Goal: Task Accomplishment & Management: Complete application form

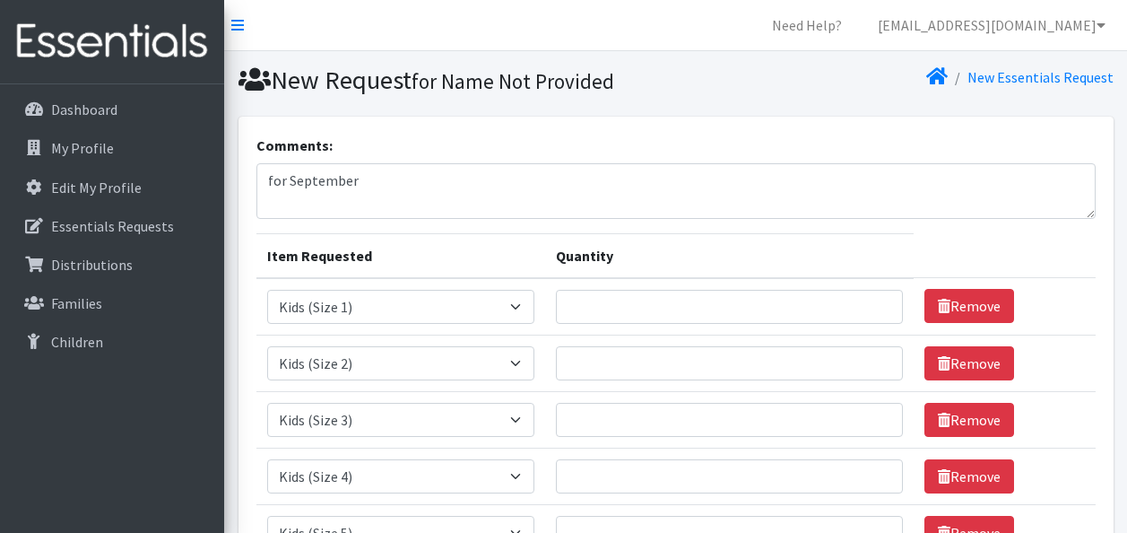
select select "3401"
select select "3420"
select select "3393"
select select "3394"
select select "3407"
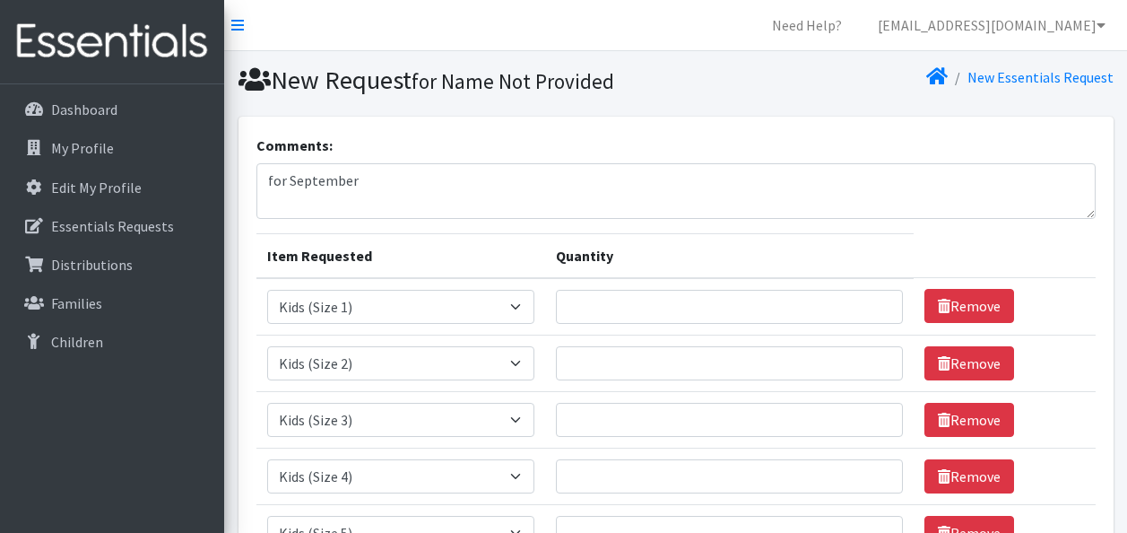
select select "3419"
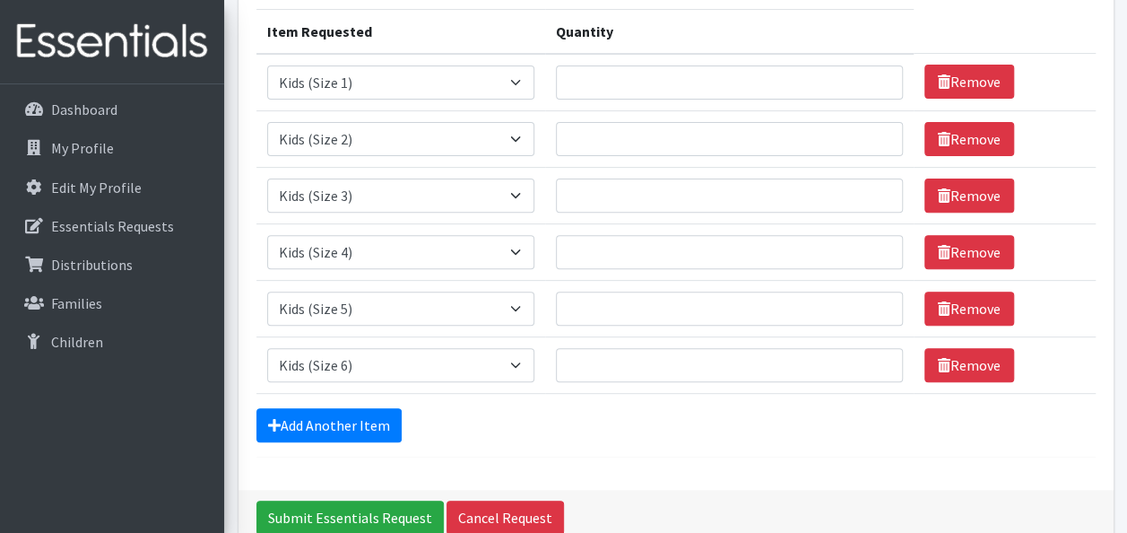
scroll to position [224, 0]
click at [620, 136] on input "Quantity" at bounding box center [729, 139] width 347 height 34
type input "7"
click at [604, 249] on input "Quantity" at bounding box center [729, 252] width 347 height 34
type input "10"
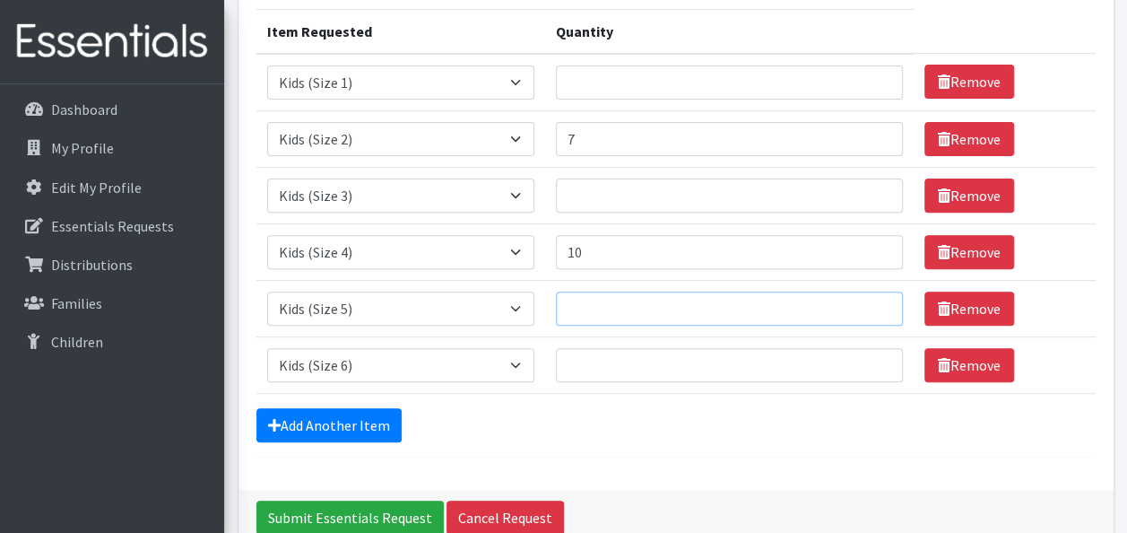
click at [604, 303] on input "Quantity" at bounding box center [729, 308] width 347 height 34
type input "7"
click at [587, 366] on input "Quantity" at bounding box center [729, 365] width 347 height 34
type input "7"
click at [561, 185] on input "Quantity" at bounding box center [729, 195] width 347 height 34
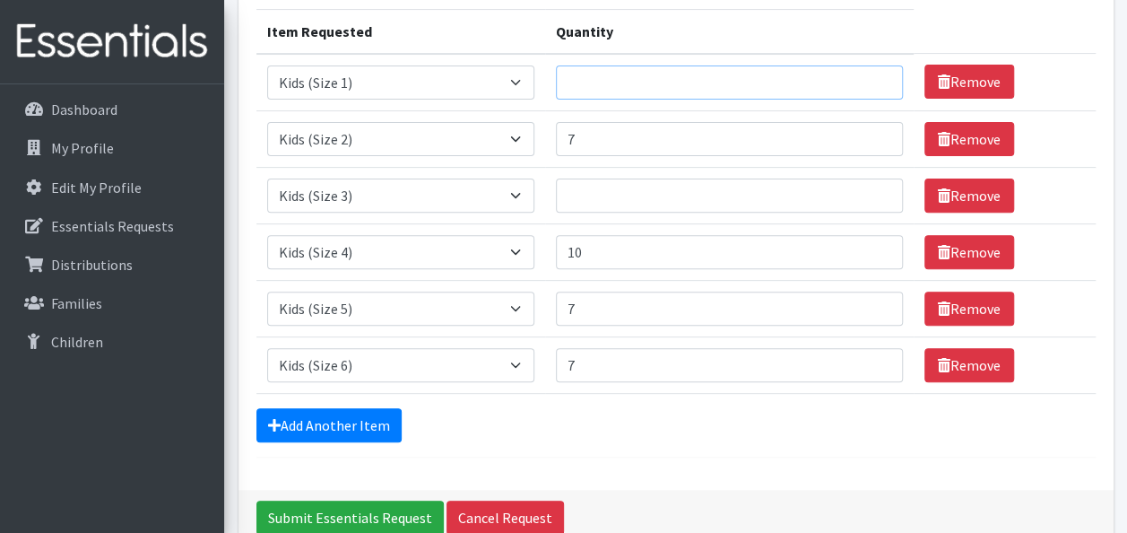
click at [589, 90] on input "Quantity" at bounding box center [729, 82] width 347 height 34
type input "5"
click at [609, 186] on input "Quantity" at bounding box center [729, 195] width 347 height 34
type input "5"
drag, startPoint x: 608, startPoint y: 143, endPoint x: 559, endPoint y: 142, distance: 49.3
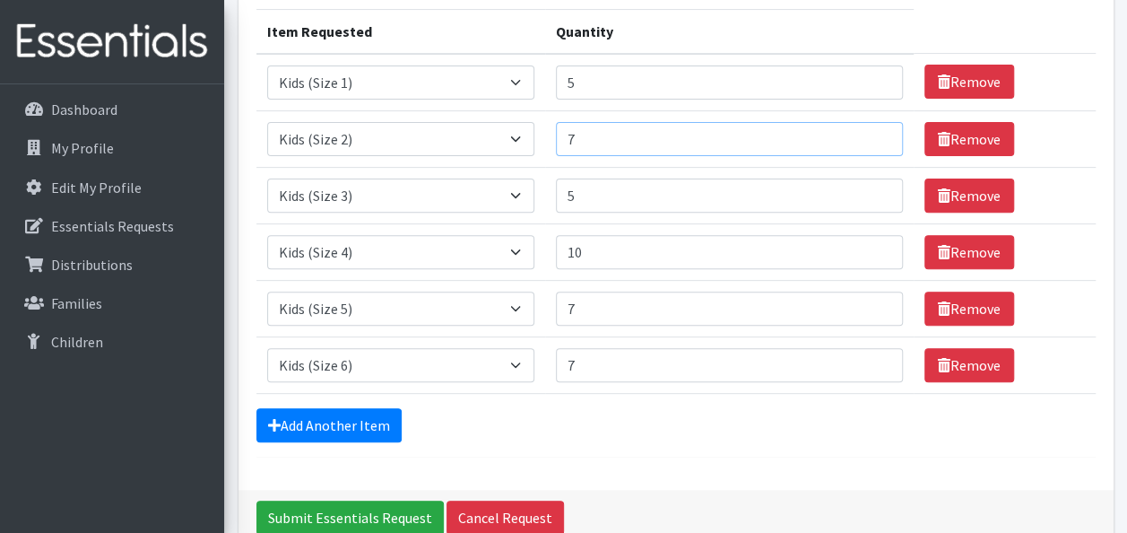
click at [559, 142] on input "7" at bounding box center [729, 139] width 347 height 34
type input "10"
click at [693, 459] on div "Comments: for September Item Requested Quantity Item Requested Select an item K…" at bounding box center [676, 190] width 875 height 597
drag, startPoint x: 613, startPoint y: 309, endPoint x: 510, endPoint y: 311, distance: 103.2
click at [510, 311] on tr "Item Requested Select an item Kids (Newborn) Kids (Size 1) Kids (Size 2) Kids (…" at bounding box center [675, 308] width 839 height 57
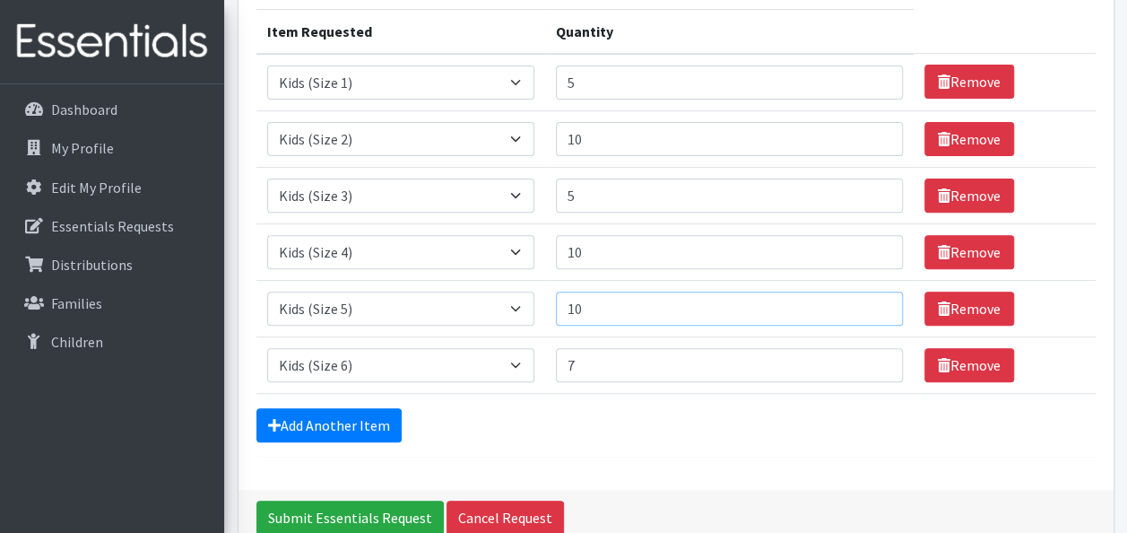
type input "10"
drag, startPoint x: 628, startPoint y: 356, endPoint x: 467, endPoint y: 352, distance: 160.6
click at [472, 352] on tr "Item Requested Select an item Kids (Newborn) Kids (Size 1) Kids (Size 2) Kids (…" at bounding box center [675, 364] width 839 height 57
type input "10"
click at [606, 408] on div "Add Another Item" at bounding box center [675, 425] width 839 height 34
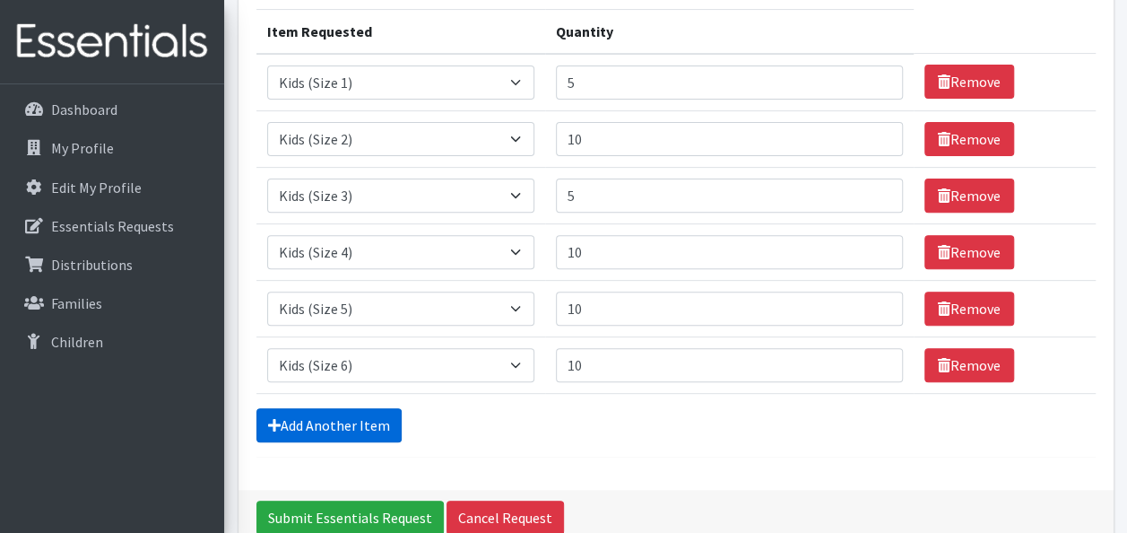
click at [358, 419] on link "Add Another Item" at bounding box center [328, 425] width 145 height 34
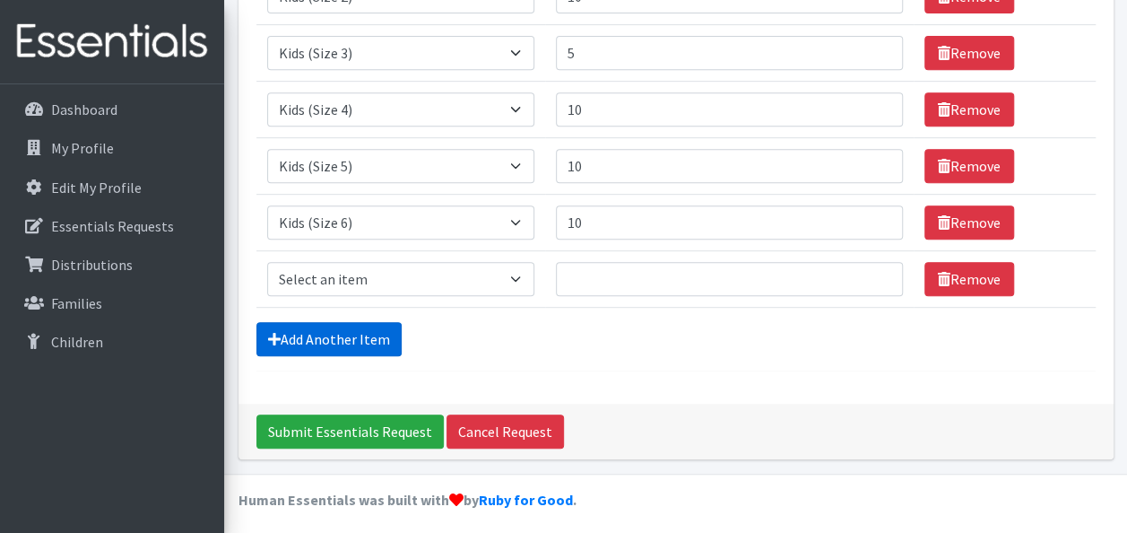
scroll to position [370, 0]
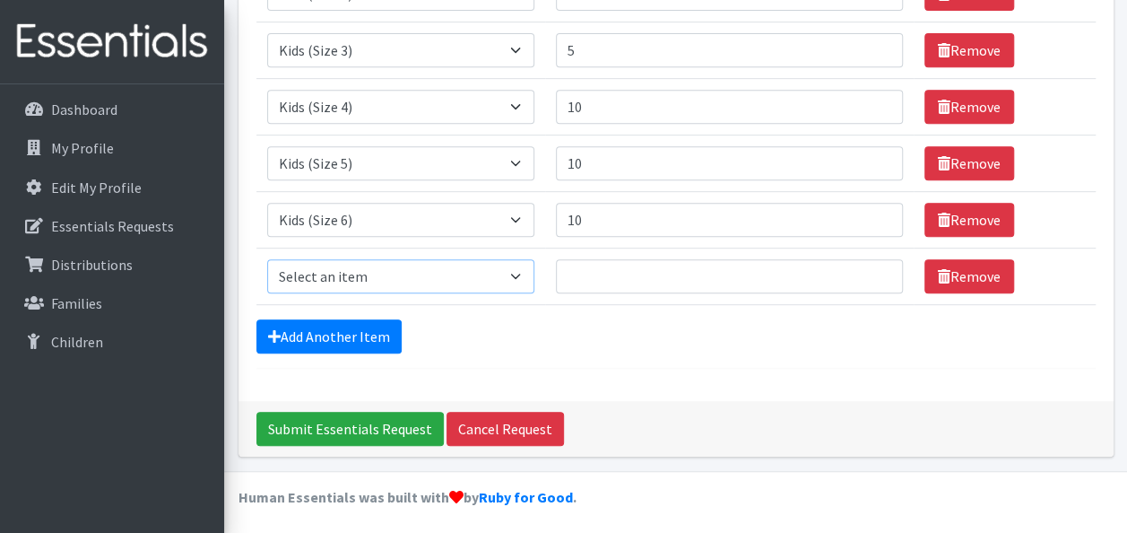
drag, startPoint x: 492, startPoint y: 283, endPoint x: 484, endPoint y: 288, distance: 9.7
click at [492, 283] on select "Select an item Kids (Newborn) Kids (Size 1) Kids (Size 2) Kids (Size 3) Kids (S…" at bounding box center [400, 276] width 267 height 34
select select "3418"
click at [267, 259] on select "Select an item Kids (Newborn) Kids (Size 1) Kids (Size 2) Kids (Size 3) Kids (S…" at bounding box center [400, 276] width 267 height 34
click at [595, 275] on input "Quantity" at bounding box center [729, 276] width 347 height 34
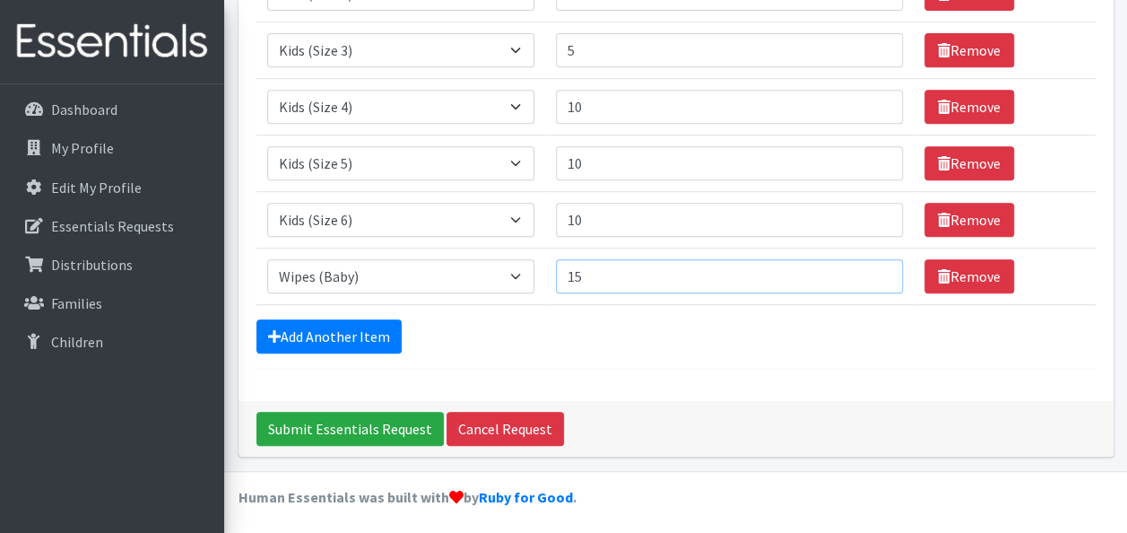
type input "15"
click at [735, 336] on div "Add Another Item" at bounding box center [675, 336] width 839 height 34
click at [329, 423] on input "Submit Essentials Request" at bounding box center [349, 429] width 187 height 34
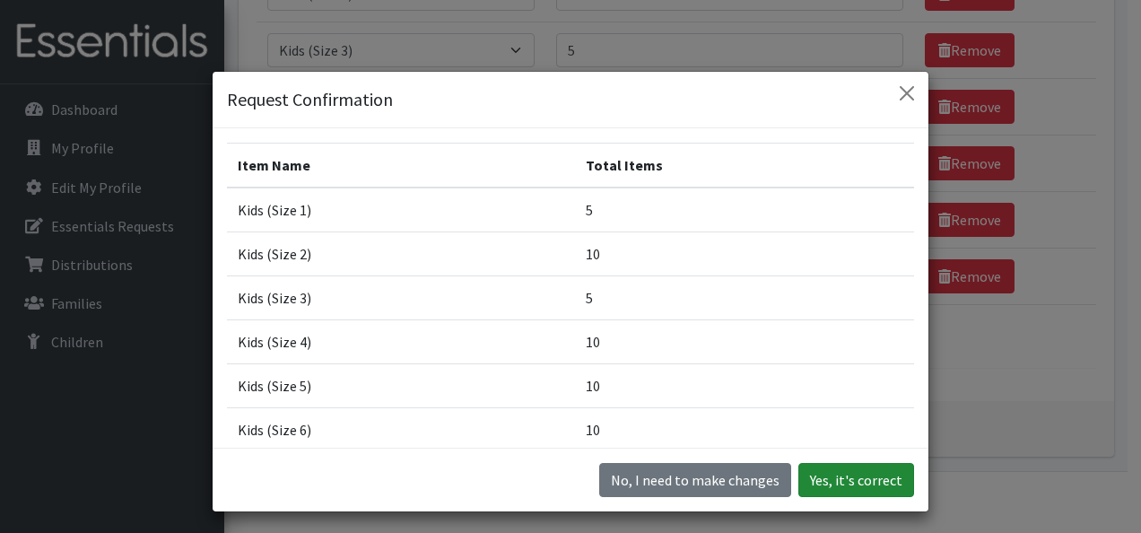
click at [859, 483] on button "Yes, it's correct" at bounding box center [856, 480] width 116 height 34
